Goal: Navigation & Orientation: Find specific page/section

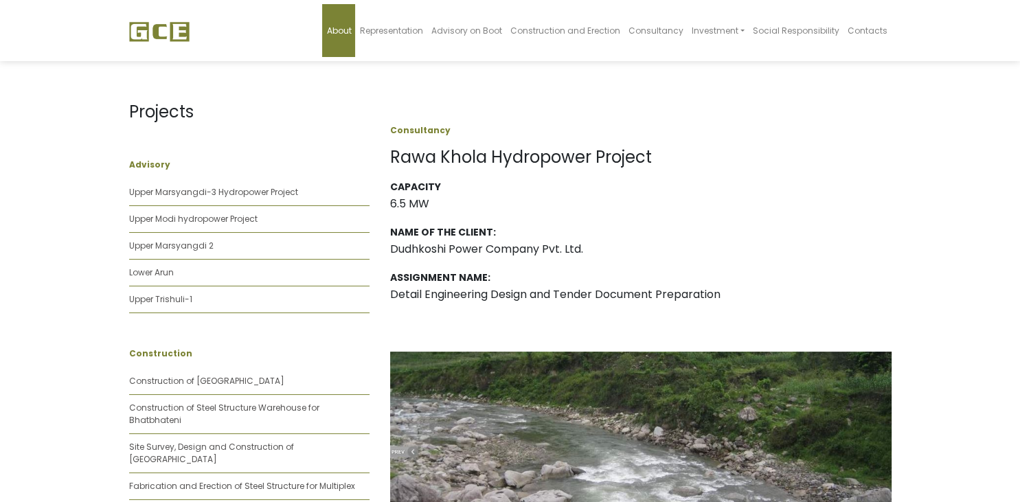
click at [351, 30] on span "About" at bounding box center [338, 31] width 25 height 12
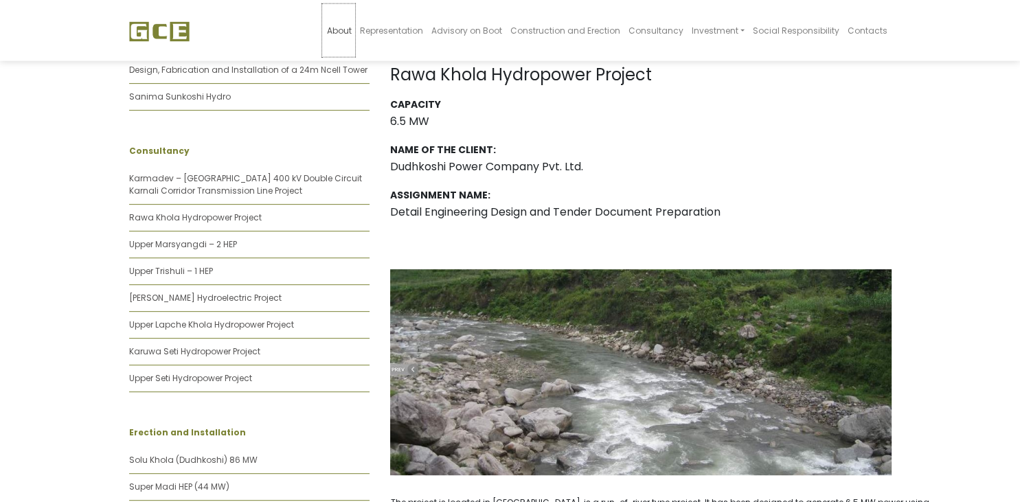
scroll to position [508, 0]
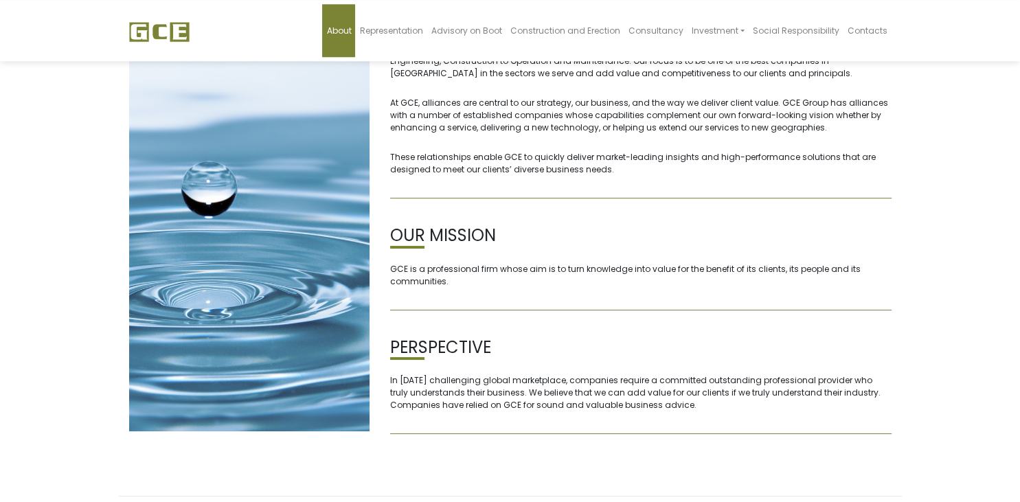
scroll to position [139, 0]
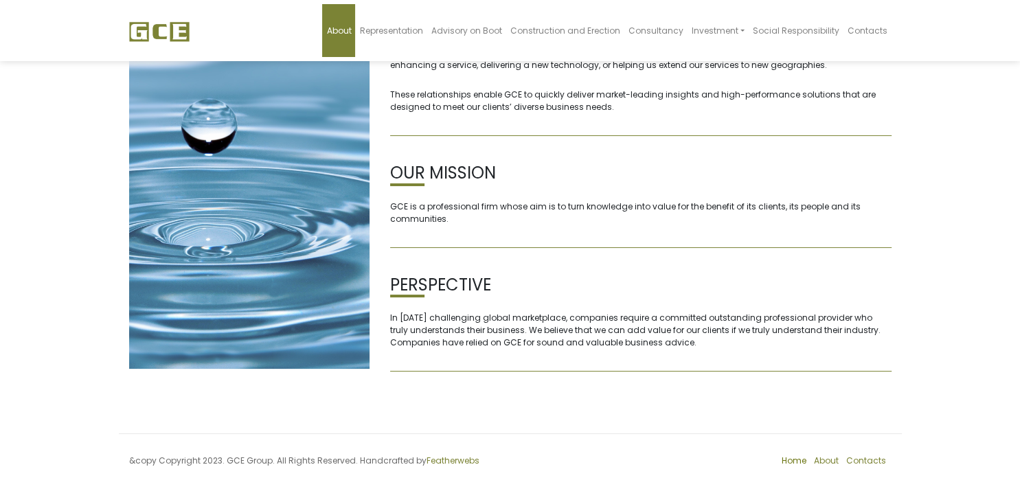
click at [798, 461] on link "Home" at bounding box center [794, 461] width 25 height 12
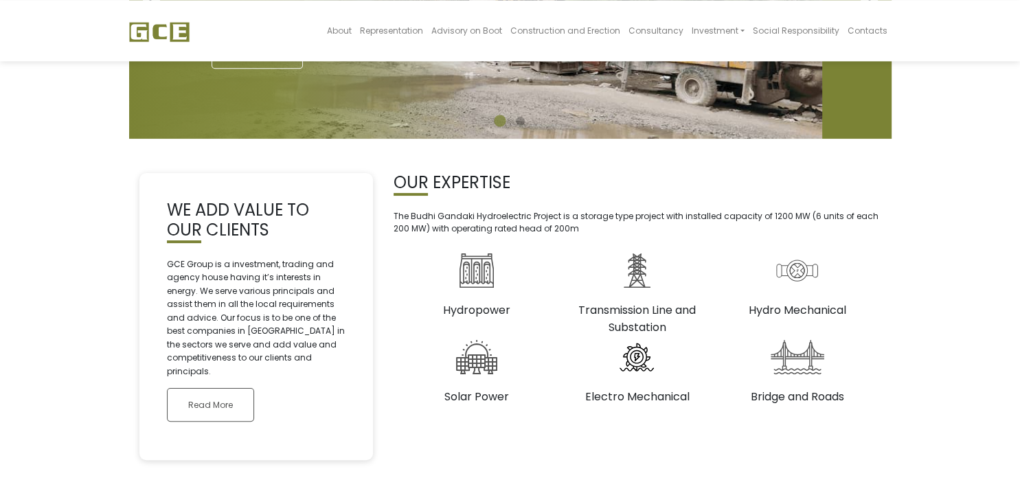
scroll to position [363, 0]
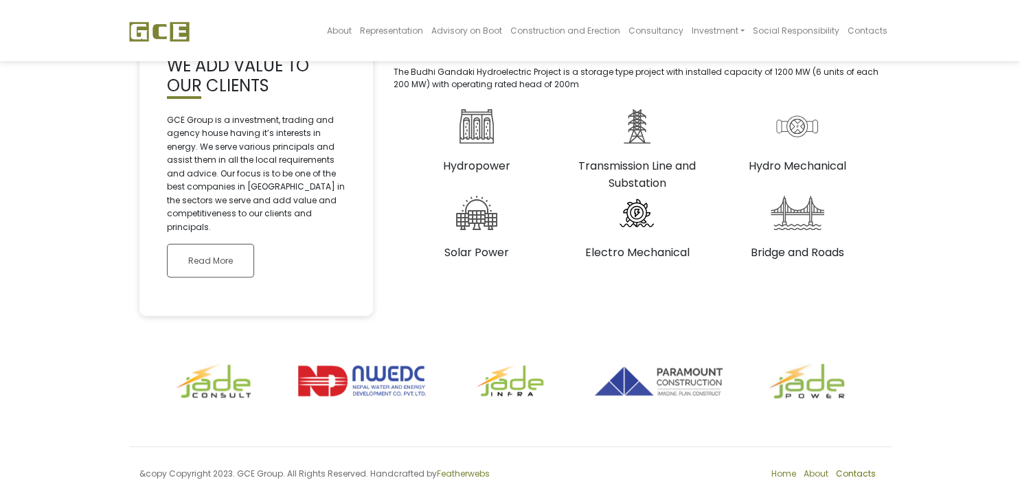
click at [849, 468] on link "Contacts" at bounding box center [856, 474] width 40 height 12
